Goal: Task Accomplishment & Management: Use online tool/utility

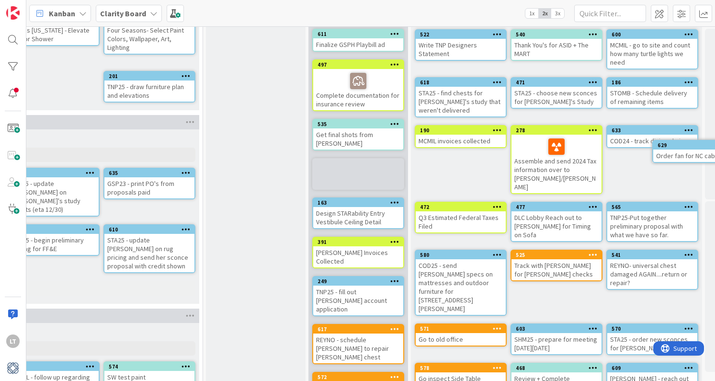
scroll to position [112, 969]
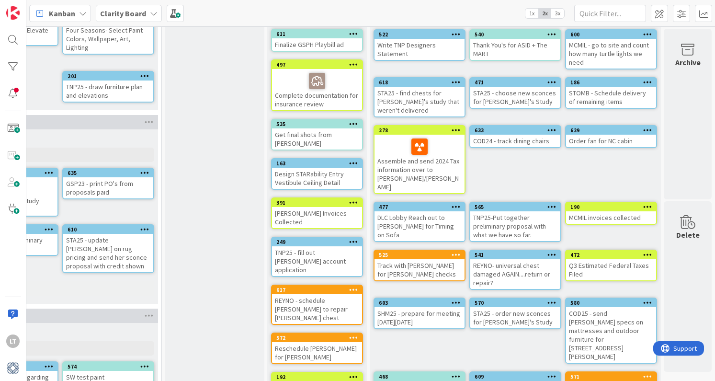
drag, startPoint x: 330, startPoint y: 177, endPoint x: 728, endPoint y: 151, distance: 399.2
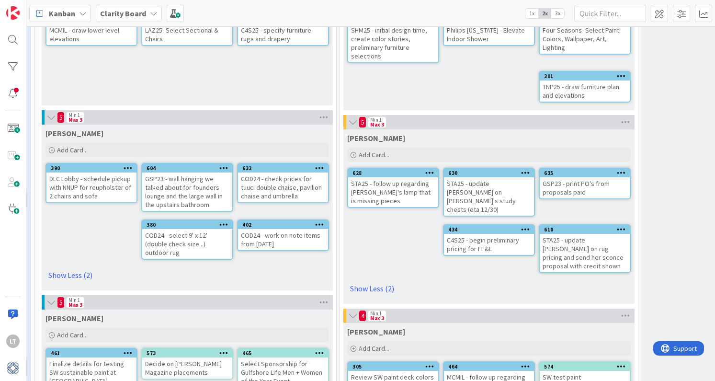
scroll to position [112, 488]
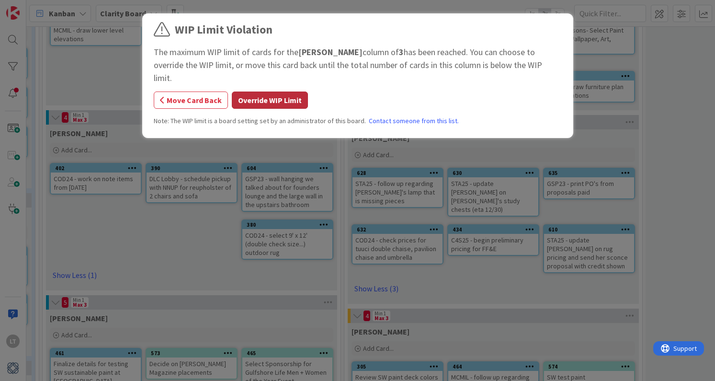
click at [261, 91] on button "Override WIP Limit" at bounding box center [270, 99] width 76 height 17
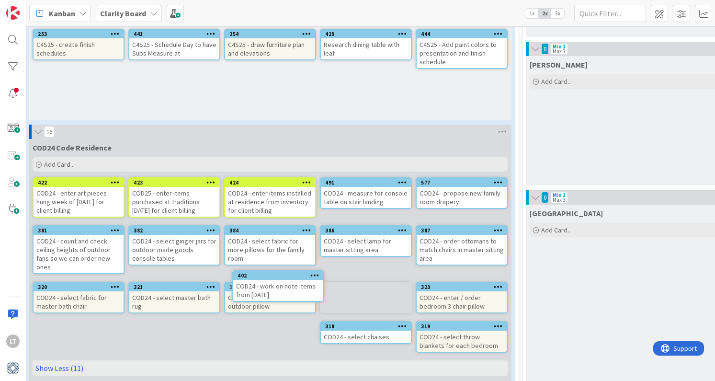
scroll to position [662, 9]
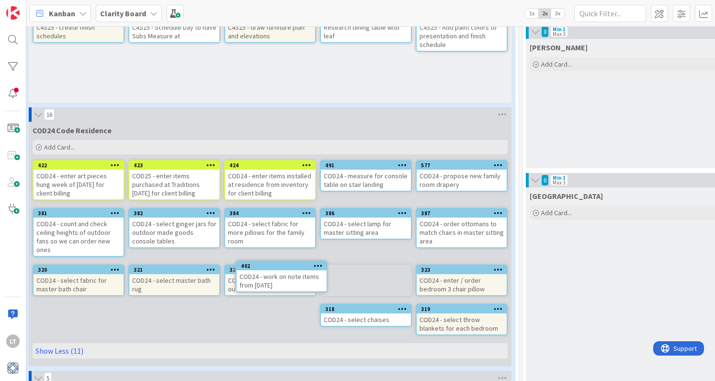
drag, startPoint x: 108, startPoint y: 170, endPoint x: 89, endPoint y: 178, distance: 20.8
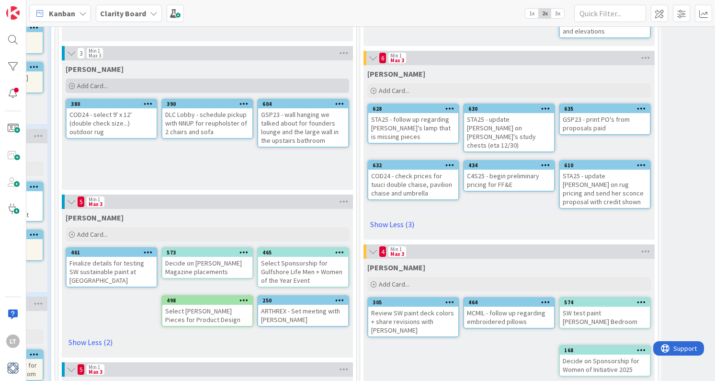
scroll to position [176, 473]
click at [514, 170] on div "C4S25 - begin preliminary pricing for FF&E" at bounding box center [509, 180] width 90 height 21
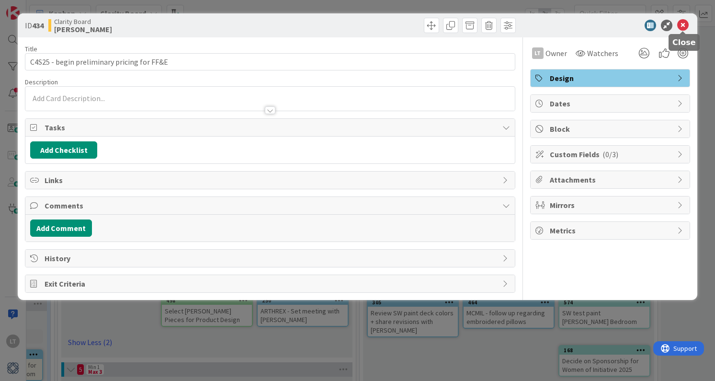
click at [682, 25] on icon at bounding box center [682, 25] width 11 height 11
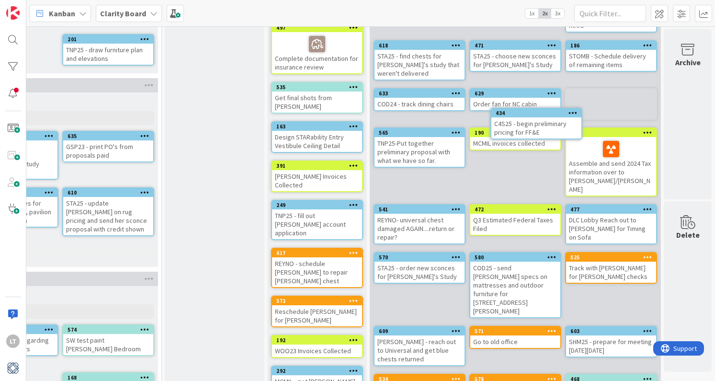
drag, startPoint x: 490, startPoint y: 164, endPoint x: 479, endPoint y: 135, distance: 31.2
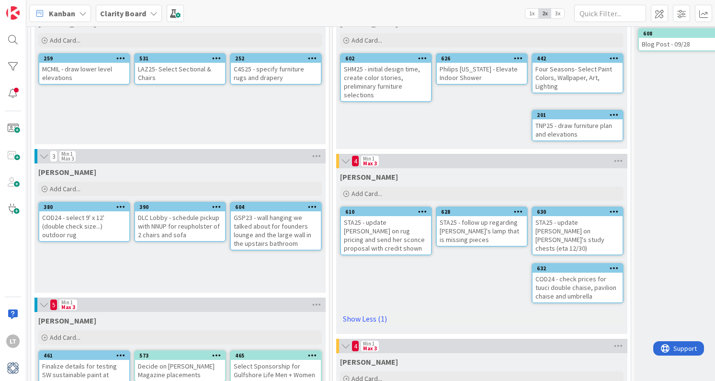
scroll to position [71, 500]
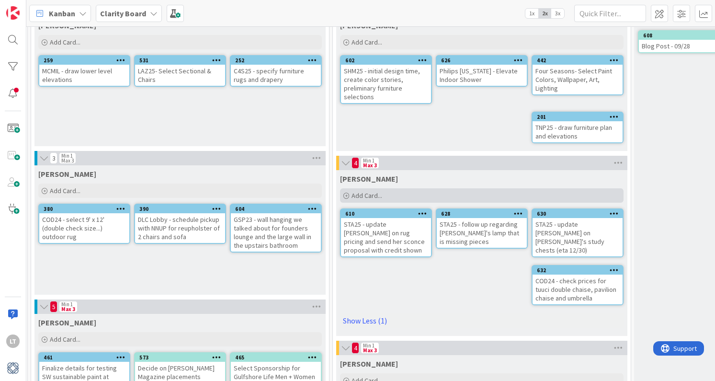
click at [387, 194] on div "Add Card..." at bounding box center [481, 195] width 283 height 14
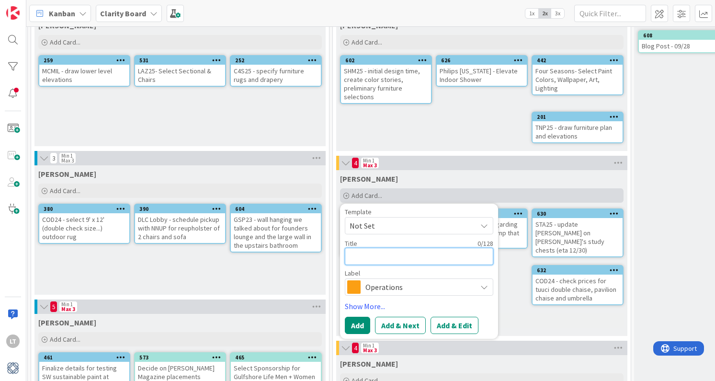
type textarea "L"
type textarea "x"
type textarea "LA"
type textarea "x"
type textarea "LAZ"
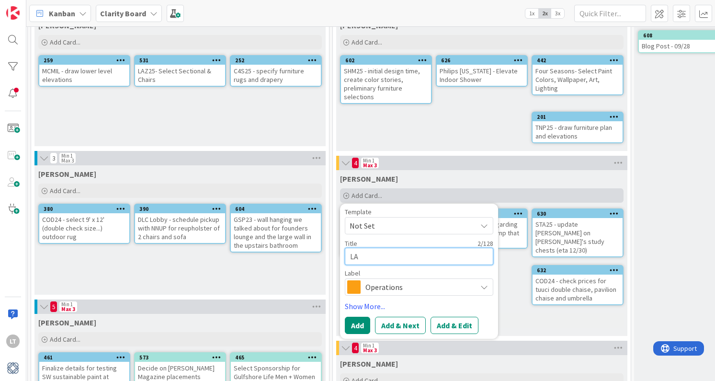
type textarea "x"
type textarea "LAZ2"
type textarea "x"
type textarea "LAZ25"
type textarea "x"
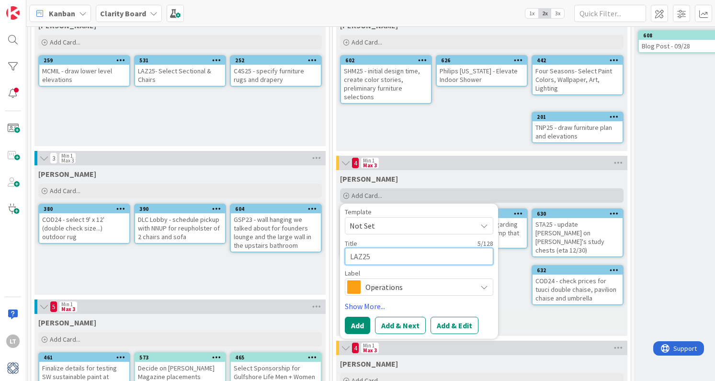
type textarea "LAZ25"
type textarea "x"
type textarea "LAZ25 -"
type textarea "x"
type textarea "LAZ25 -"
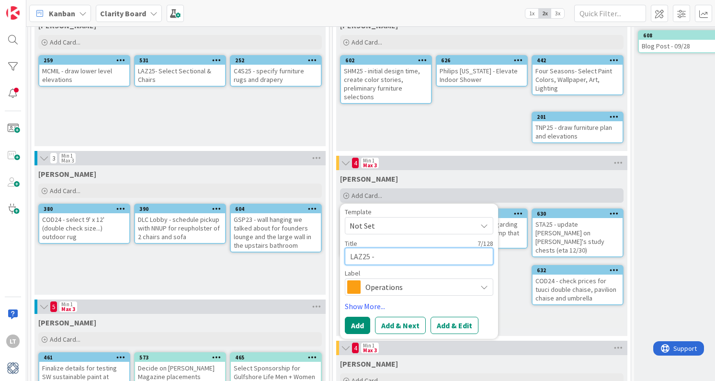
type textarea "x"
type textarea "LAZ25 - a"
type textarea "x"
type textarea "LAZ25 - ad"
type textarea "x"
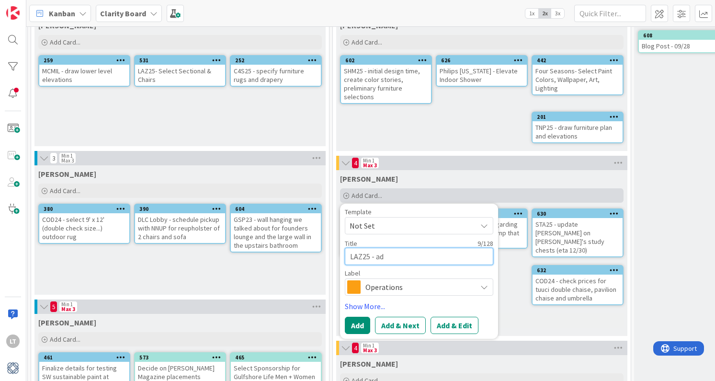
type textarea "LAZ25 - add"
type textarea "x"
type textarea "LAZ25 - add"
type textarea "x"
type textarea "LAZ25 - add h"
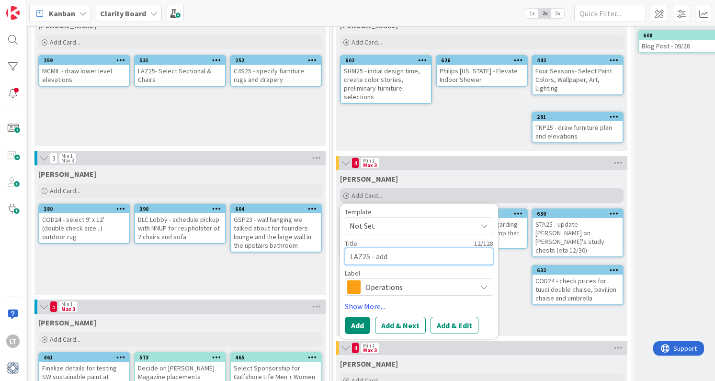
type textarea "x"
type textarea "LAZ25 - add ho"
type textarea "x"
type textarea "LAZ25 - add hos"
type textarea "x"
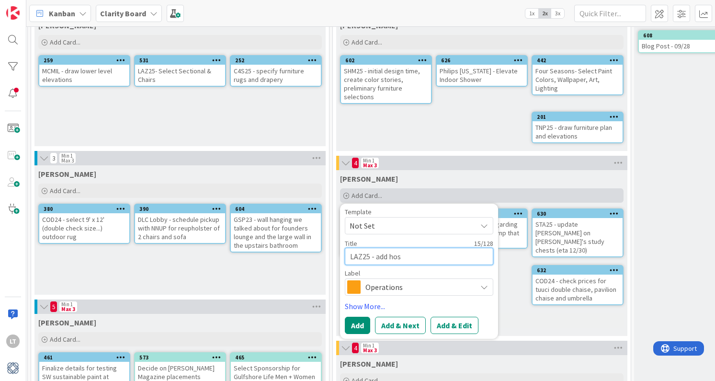
type textarea "LAZ25 - add host"
type textarea "x"
type textarea "LAZ25 - add host"
type textarea "x"
type textarea "LAZ25 - add host c"
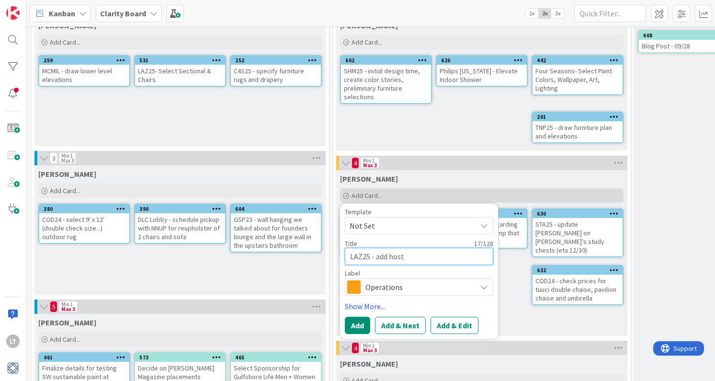
type textarea "x"
type textarea "LAZ25 - add host ch"
type textarea "x"
type textarea "LAZ25 - add host cha"
type textarea "x"
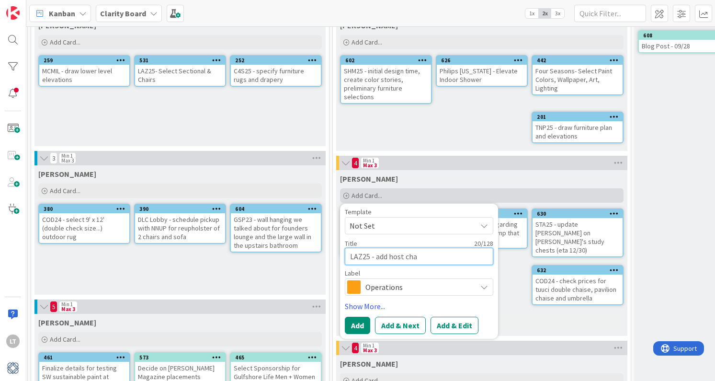
type textarea "LAZ25 - add host [PERSON_NAME]"
type textarea "x"
type textarea "LAZ25 - add host chair"
type textarea "x"
type textarea "LAZ25 - add host chairs"
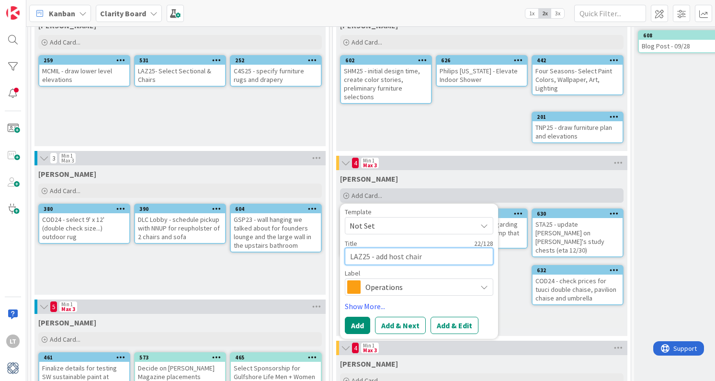
type textarea "x"
type textarea "LAZ25 - add host chairs"
type textarea "x"
type textarea "LAZ25 - add host chairs t"
type textarea "x"
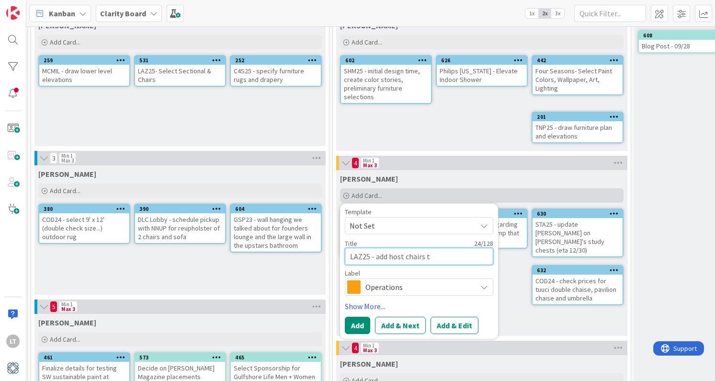
type textarea "LAZ25 - add host chairs to"
type textarea "x"
type textarea "LAZ25 - add host chairs to"
type textarea "x"
type textarea "LAZ25 - add host chairs to p"
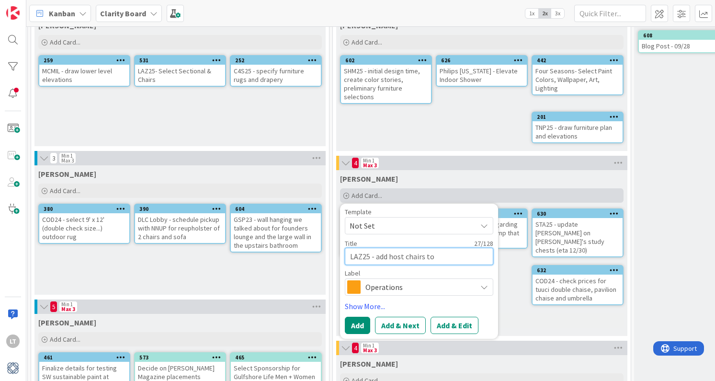
type textarea "x"
type textarea "LAZ25 - add host chairs to pr"
type textarea "x"
type textarea "LAZ25 - add host chairs to pro"
type textarea "x"
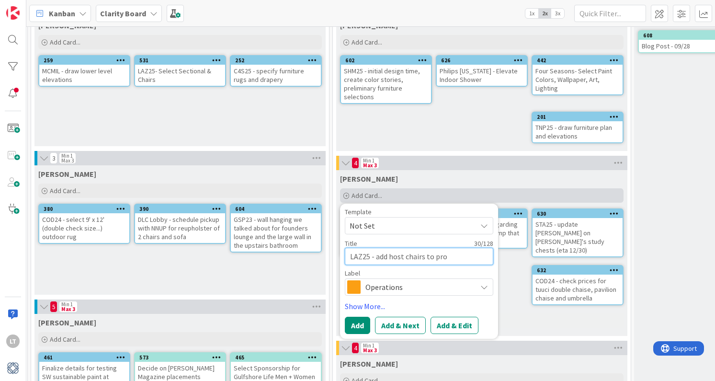
type textarea "LAZ25 - add host chairs to prop"
type textarea "x"
type textarea "LAZ25 - add host chairs to propo"
type textarea "x"
type textarea "LAZ25 - add host chairs to propos"
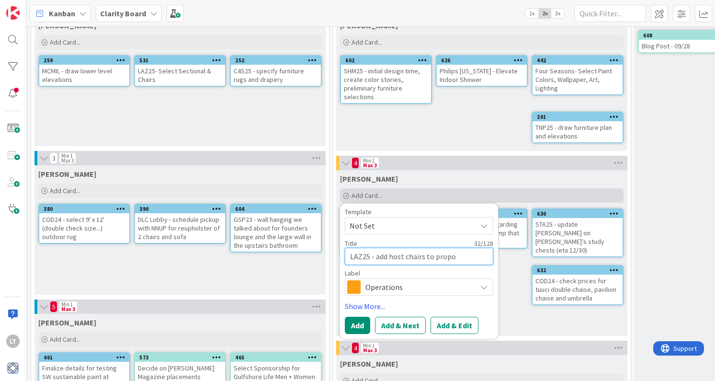
type textarea "x"
type textarea "LAZ25 - add host chairs to proposa"
type textarea "x"
type textarea "LAZ25 - add host chairs to proposal"
type textarea "x"
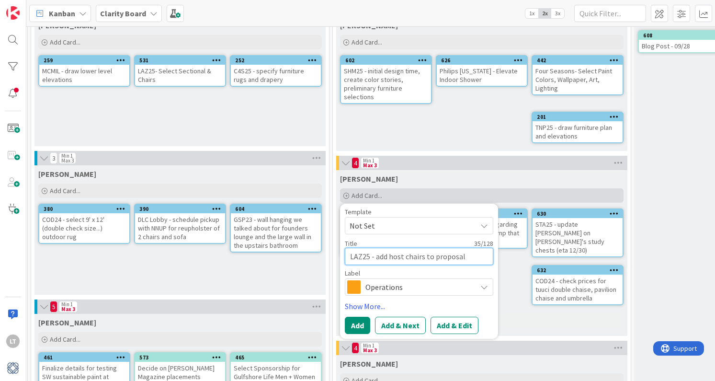
type textarea "LAZ25 - add host chairs to proposal"
type textarea "x"
type textarea "LAZ25 - add host chairs to proposal a"
type textarea "x"
type textarea "LAZ25 - add host chairs to proposal an"
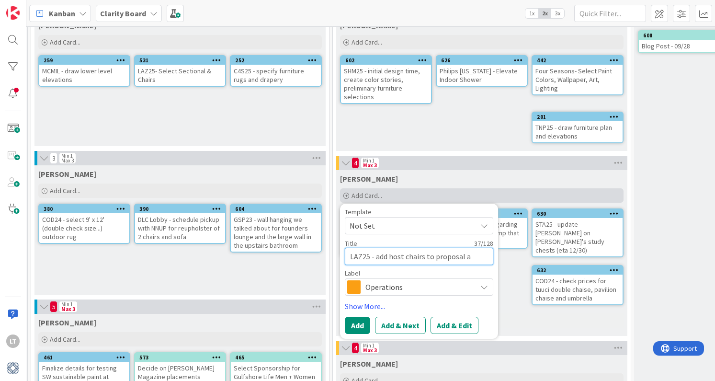
type textarea "x"
type textarea "LAZ25 - add host chairs to proposal and"
type textarea "x"
type textarea "LAZ25 - add host chairs to proposal and"
type textarea "x"
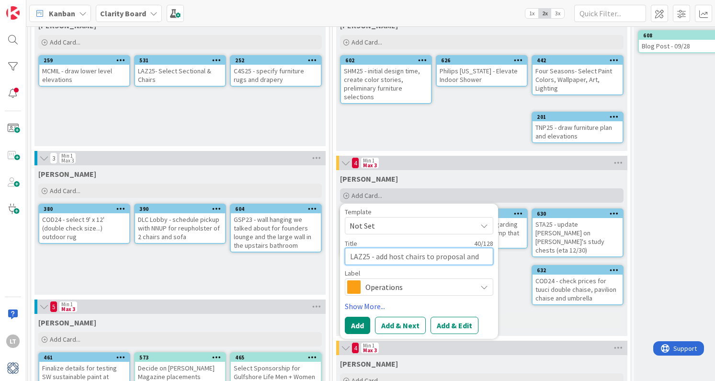
type textarea "LAZ25 - add host chairs to proposal and r"
type textarea "x"
type textarea "LAZ25 - add host chairs to proposal and re"
type textarea "x"
type textarea "LAZ25 - add host chairs to proposal and re-"
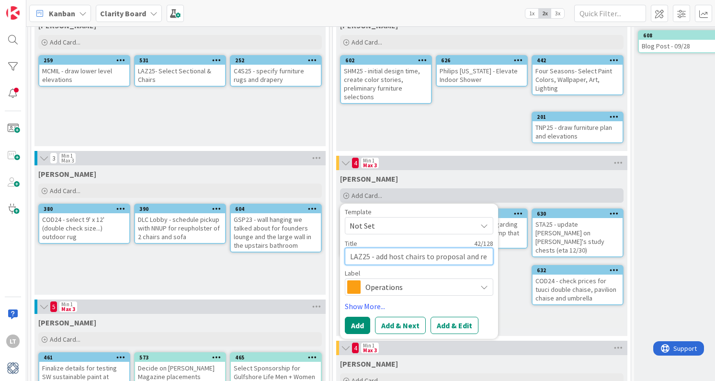
type textarea "x"
type textarea "LAZ25 - add host chairs to proposal and re-s"
type textarea "x"
type textarea "LAZ25 - add host chairs to proposal and re-se"
type textarea "x"
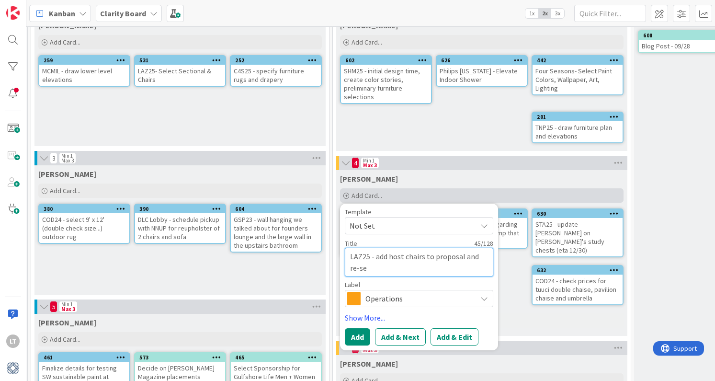
type textarea "LAZ25 - add host chairs to proposal and re-sen"
type textarea "x"
type textarea "LAZ25 - add host chairs to proposal and re-send"
type textarea "x"
type textarea "LAZ25 - add host chairs to proposal and re-send"
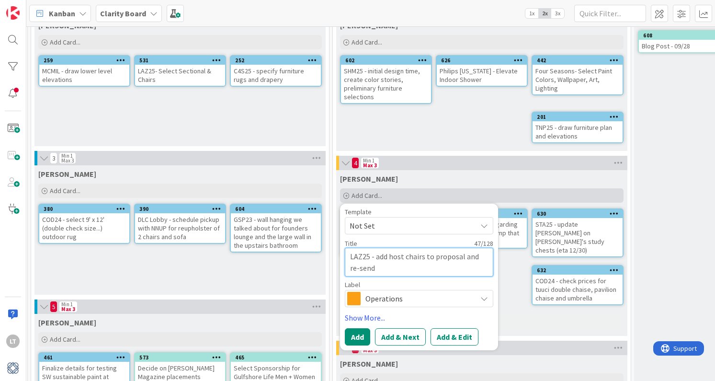
type textarea "x"
type textarea "LAZ25 - add host chairs to proposal and re-send t"
type textarea "x"
type textarea "LAZ25 - add host chairs to proposal and re-send to"
type textarea "x"
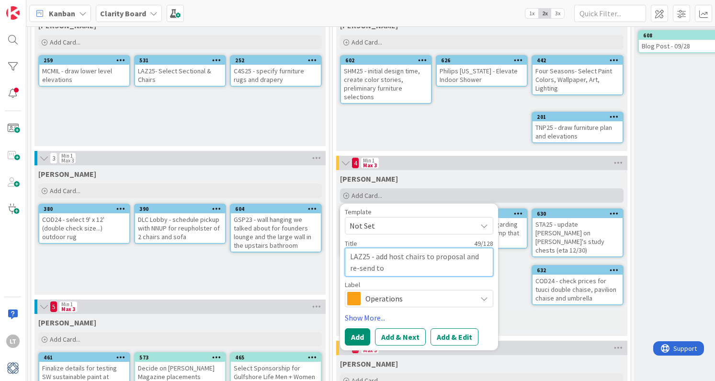
type textarea "LAZ25 - add host chairs to proposal and re-send to"
type textarea "x"
type textarea "LAZ25 - add host chairs to proposal and re-send to D"
type textarea "x"
type textarea "LAZ25 - add host chairs to proposal and re-send to"
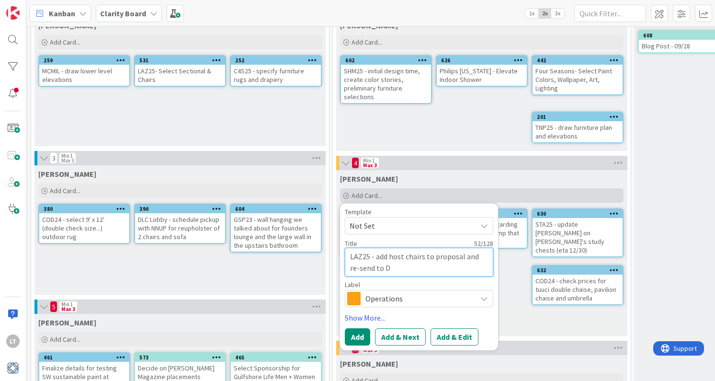
type textarea "x"
type textarea "LAZ25 - add host chairs to proposal and re-send to G"
type textarea "x"
type textarea "LAZ25 - add host chairs to proposal and re-send to Gi"
type textarea "x"
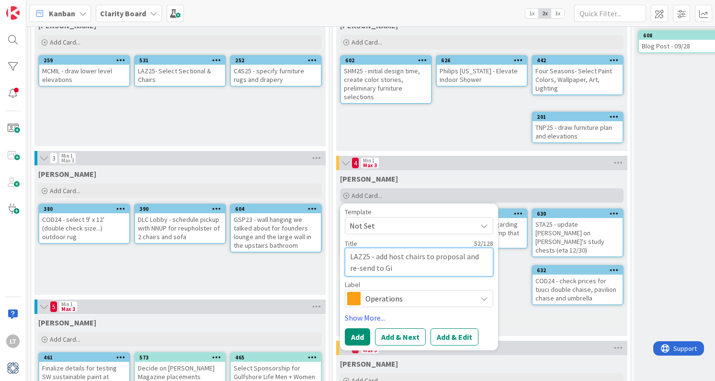
type textarea "LAZ25 - add host chairs to proposal and re-send to Gin"
type textarea "x"
type textarea "LAZ25 - add host chairs to proposal and re-send to [PERSON_NAME]"
type textarea "x"
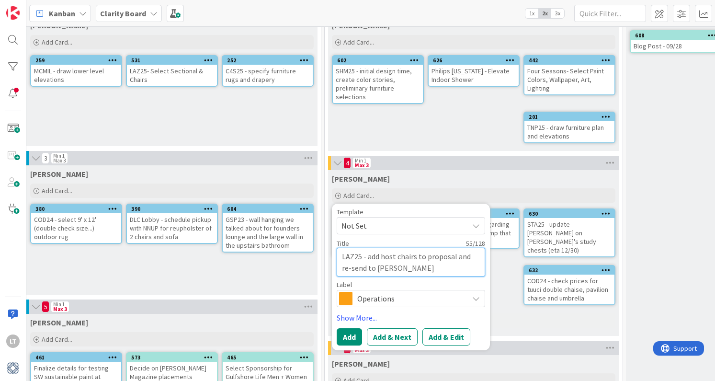
scroll to position [72, 508]
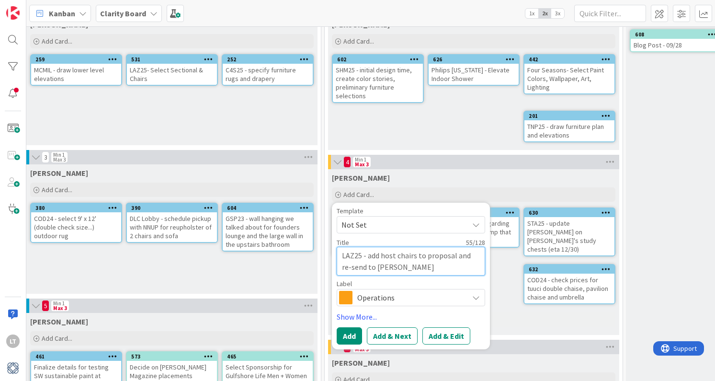
type textarea "LAZ25 - add host chairs to proposal and re-send to [PERSON_NAME]"
click at [473, 296] on icon at bounding box center [476, 298] width 8 height 8
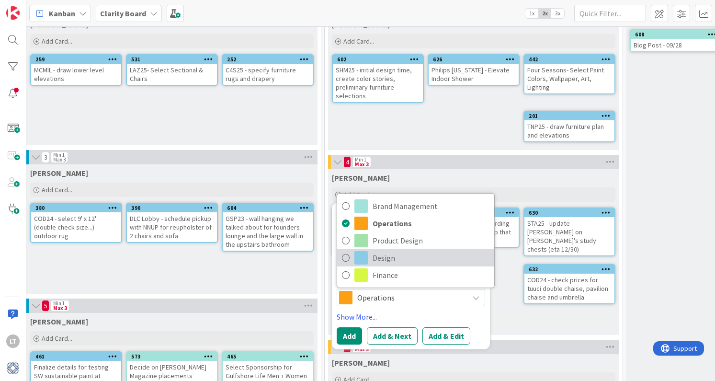
click at [394, 262] on span "Design" at bounding box center [431, 257] width 117 height 14
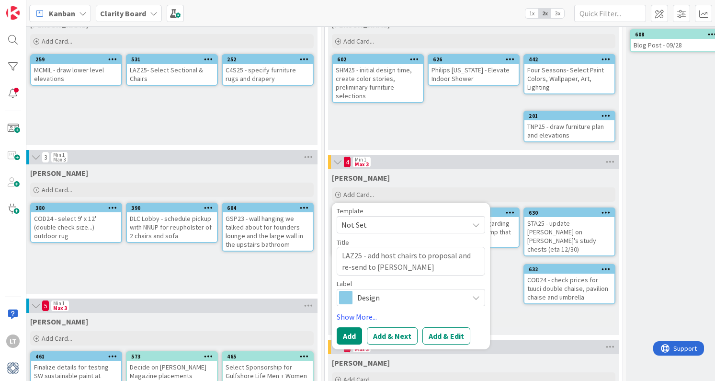
drag, startPoint x: 347, startPoint y: 335, endPoint x: 359, endPoint y: 333, distance: 12.2
click at [348, 335] on button "Add" at bounding box center [349, 335] width 25 height 17
type textarea "x"
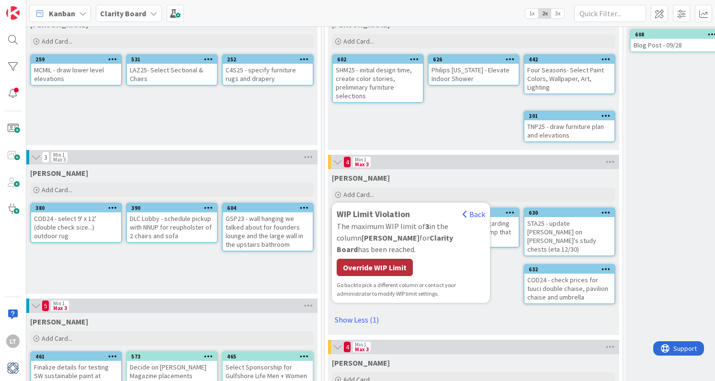
click at [387, 259] on div "Override WIP Limit" at bounding box center [375, 267] width 76 height 17
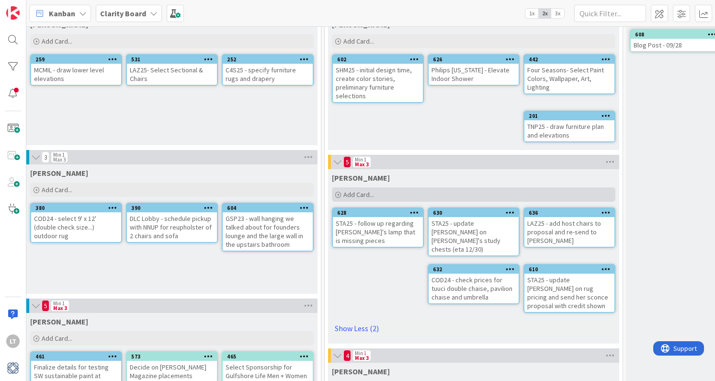
click at [364, 195] on span "Add Card..." at bounding box center [358, 194] width 31 height 9
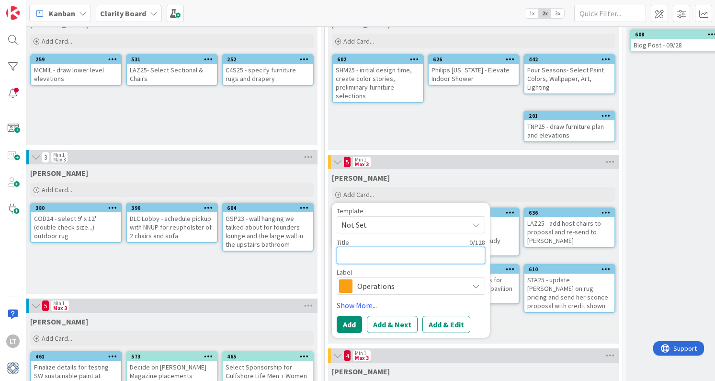
type textarea "G"
type textarea "x"
type textarea "GS"
type textarea "x"
type textarea "GSP"
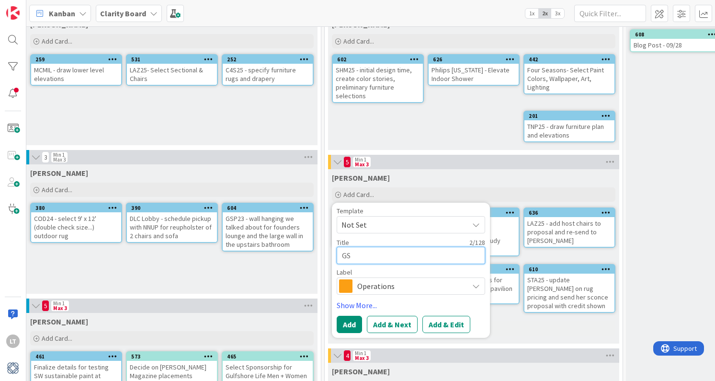
type textarea "x"
type textarea "GSP2"
type textarea "x"
type textarea "GSP23"
type textarea "x"
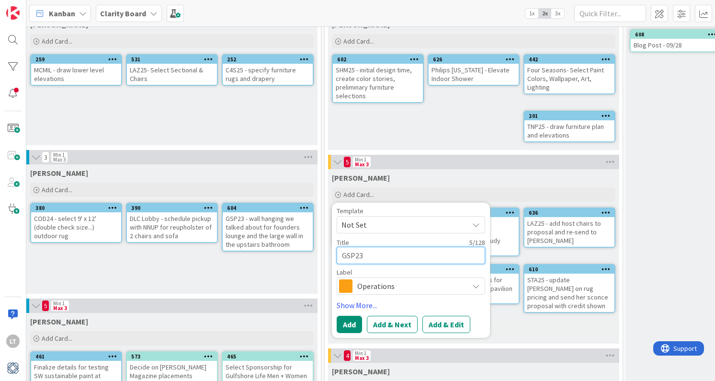
type textarea "GSP23"
type textarea "x"
type textarea "GSP23 -"
type textarea "x"
type textarea "GSP23 -"
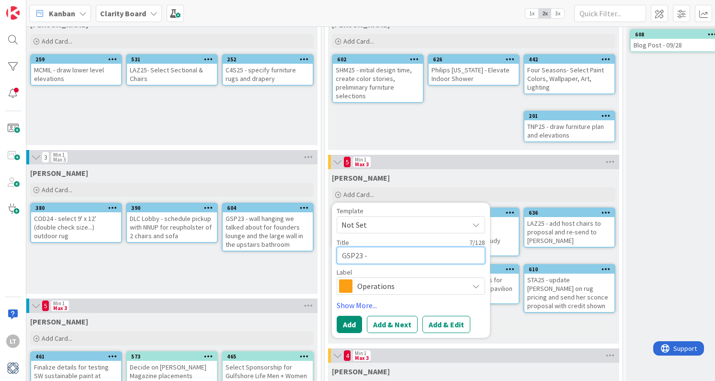
type textarea "x"
type textarea "GSP23 - o"
type textarea "x"
type textarea "GSP23 - or"
type textarea "x"
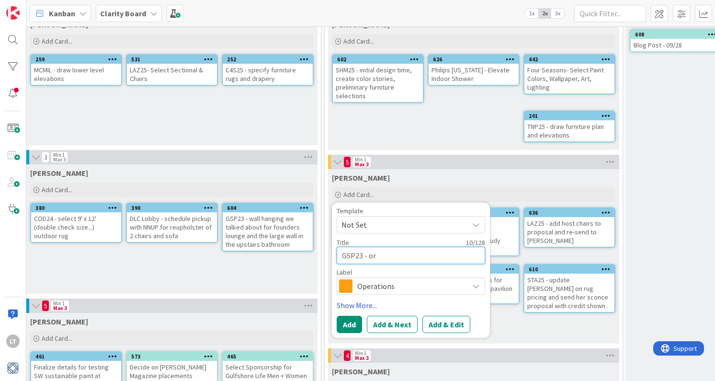
type textarea "GSP23 - ord"
type textarea "x"
type textarea "GSP23 - orde"
type textarea "x"
type textarea "GSP23 - order"
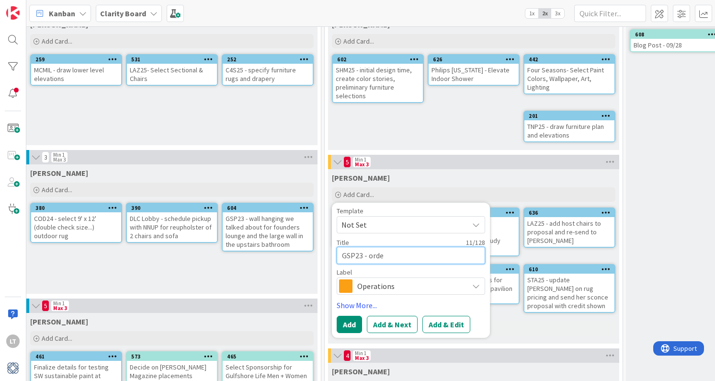
type textarea "x"
type textarea "GSP23 - order"
type textarea "x"
type textarea "GSP23 - order t"
type textarea "x"
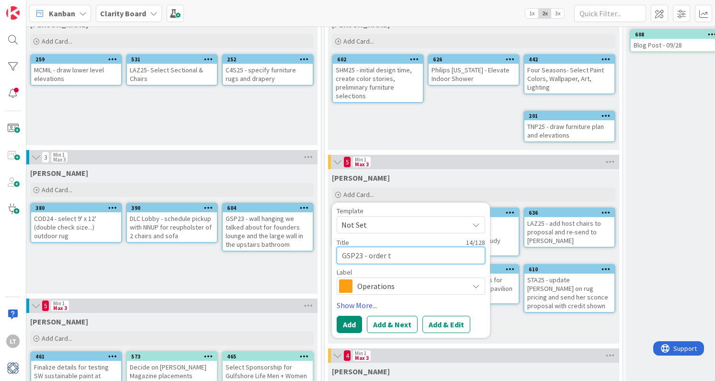
type textarea "GSP23 - order ti"
type textarea "x"
type textarea "GSP23 - order tie"
type textarea "x"
type textarea "GSP23 - order ti"
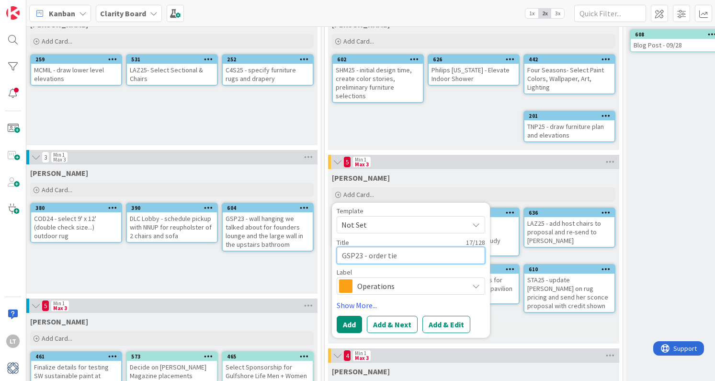
type textarea "x"
type textarea "GSP23 - order t"
type textarea "x"
type textarea "GSP23 - order"
type textarea "x"
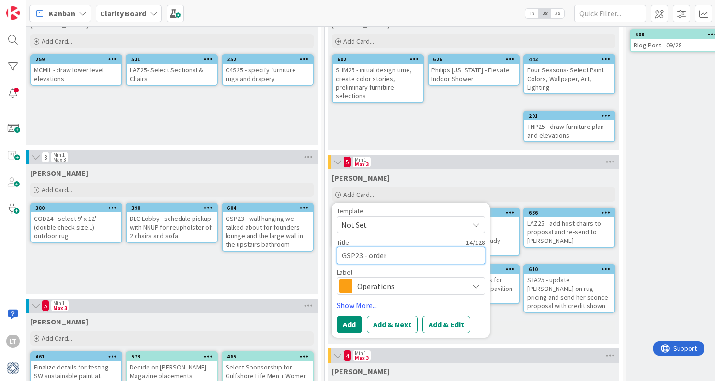
type textarea "GSP23 - order i"
type textarea "x"
type textarea "GSP23 - order it"
type textarea "x"
type textarea "GSP23 - order ite"
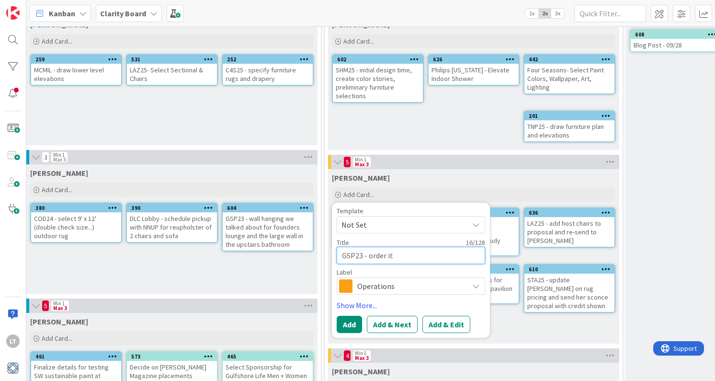
type textarea "x"
type textarea "GSP23 - order item"
type textarea "x"
type textarea "GSP23 - order items"
type textarea "x"
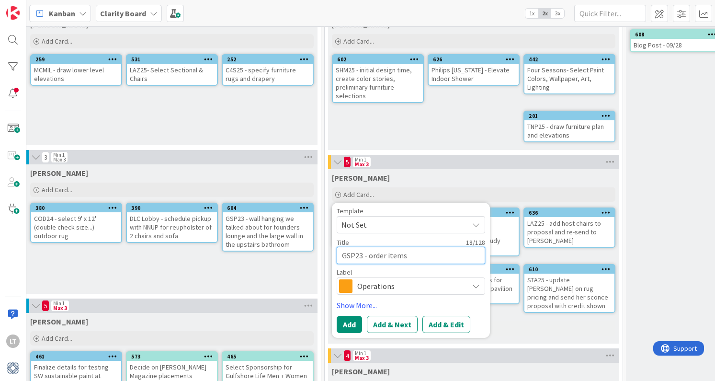
type textarea "GSP23 - order items"
type textarea "x"
type textarea "GSP23 - order items f"
type textarea "x"
type textarea "GSP23 - order items fo"
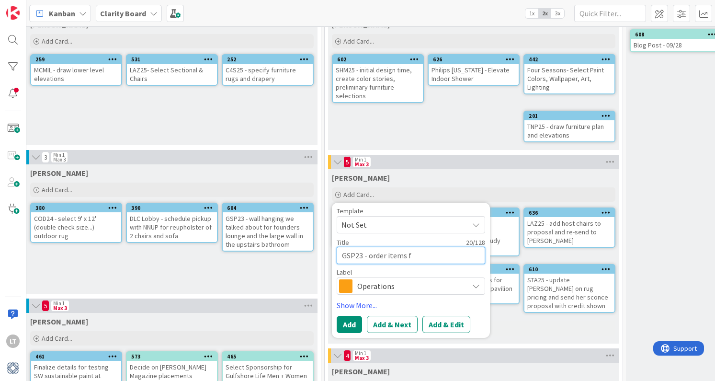
type textarea "x"
type textarea "GSP23 - order items for"
type textarea "x"
type textarea "GSP23 - order items form"
type textarea "x"
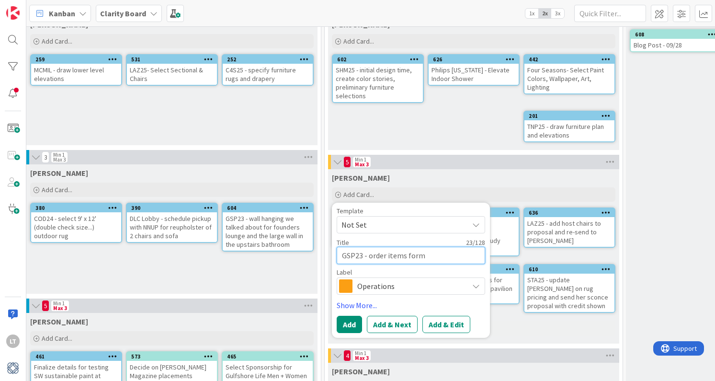
type textarea "GSP23 - order items form"
type textarea "x"
type textarea "GSP23 - order items form"
type textarea "x"
type textarea "GSP23 - order items for"
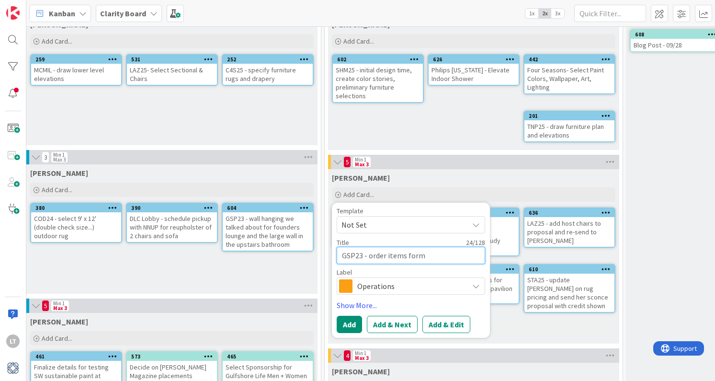
type textarea "x"
type textarea "GSP23 - order items fo"
type textarea "x"
type textarea "GSP23 - order items f"
type textarea "x"
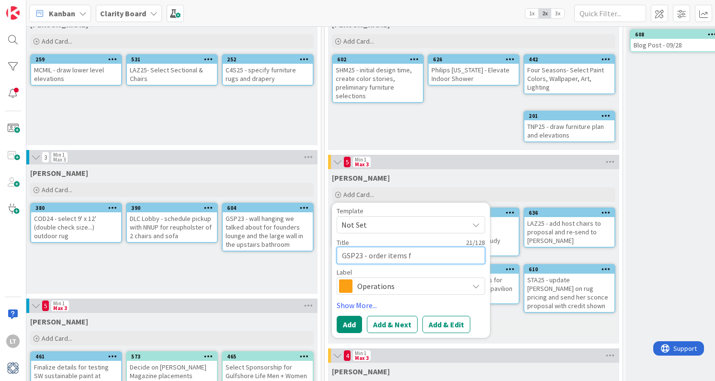
type textarea "GSP23 - order items fr"
type textarea "x"
type textarea "GSP23 - order items fro"
type textarea "x"
type textarea "GSP23 - order items from"
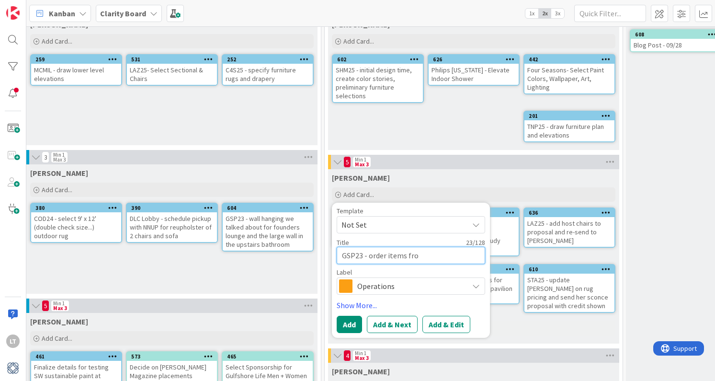
type textarea "x"
type textarea "GSP23 - order items from"
type textarea "x"
type textarea "GSP23 - order items from p"
type textarea "x"
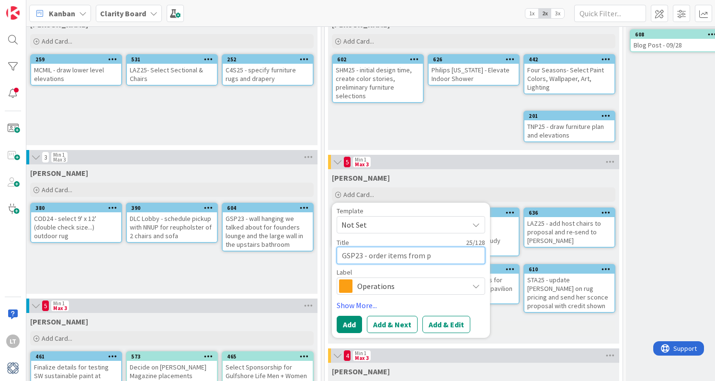
type textarea "GSP23 - order items from pa"
type textarea "x"
type textarea "GSP23 - order items from pai"
type textarea "x"
click at [475, 286] on icon at bounding box center [476, 286] width 8 height 8
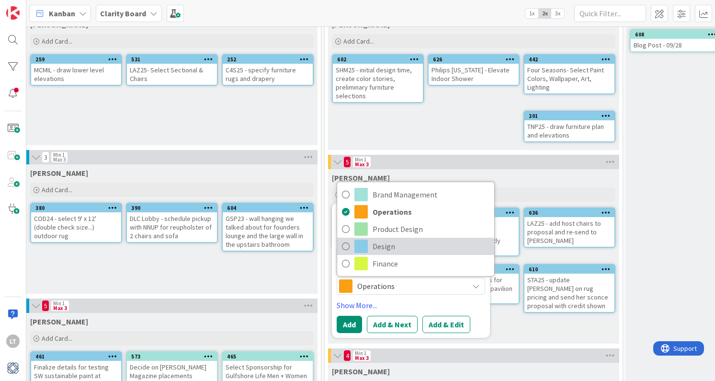
click at [377, 248] on span "Design" at bounding box center [431, 246] width 117 height 14
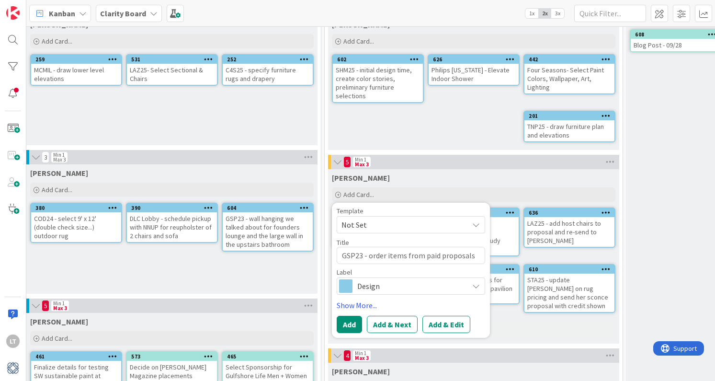
click at [350, 320] on button "Add" at bounding box center [349, 324] width 25 height 17
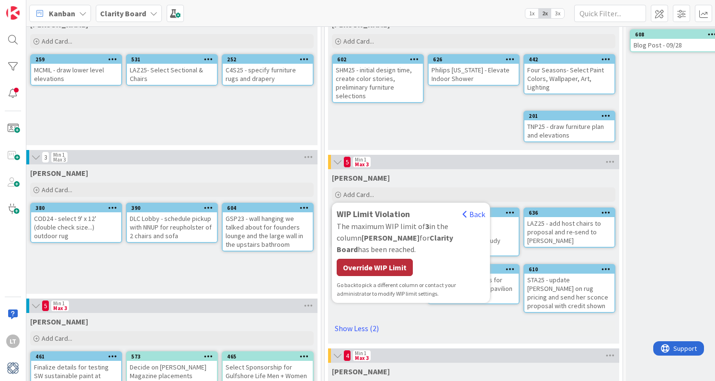
click at [376, 259] on div "Override WIP Limit" at bounding box center [375, 267] width 76 height 17
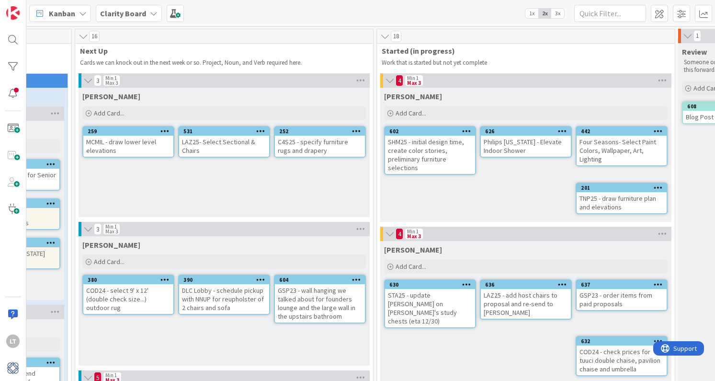
scroll to position [0, 455]
